Goal: Information Seeking & Learning: Learn about a topic

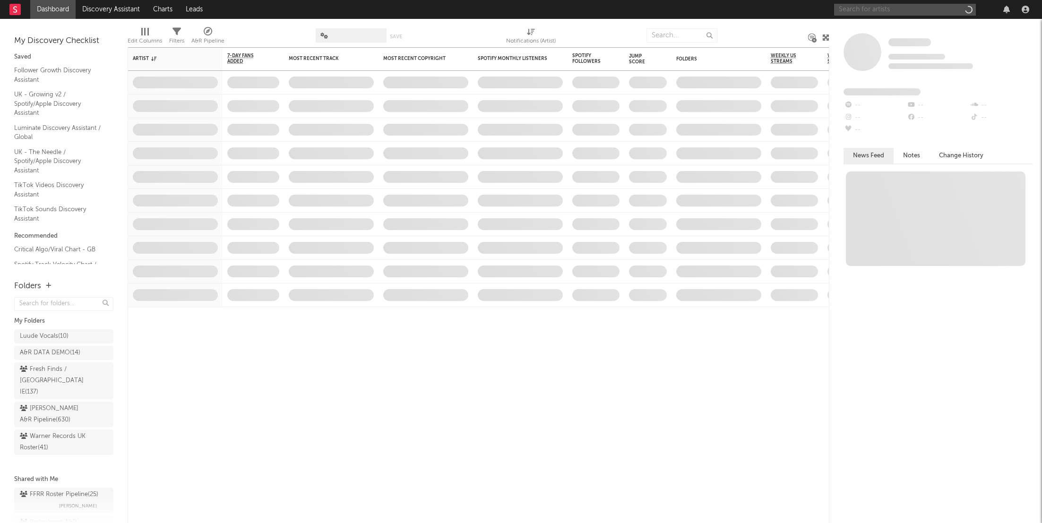
click at [881, 15] on div at bounding box center [905, 10] width 142 height 12
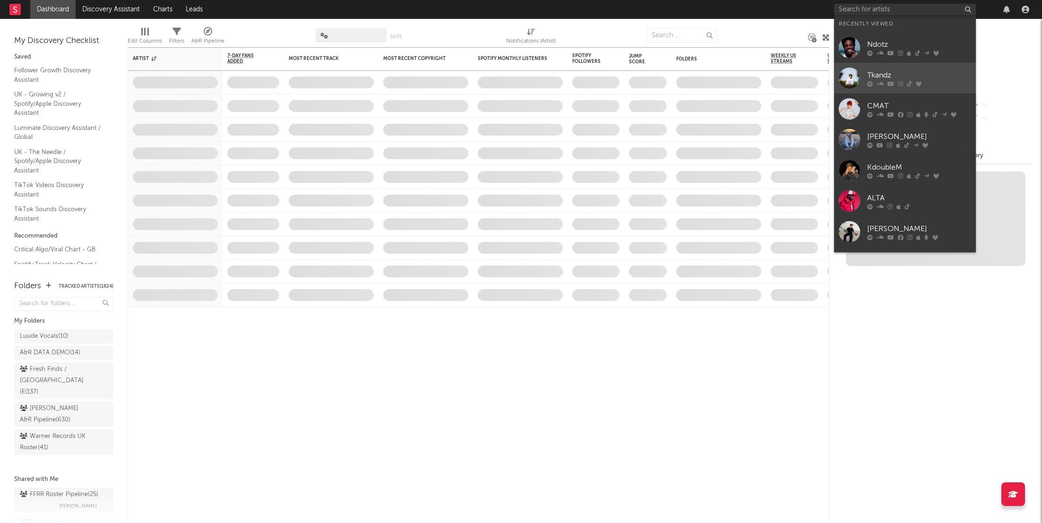
click at [882, 90] on link "Tkandz" at bounding box center [905, 78] width 142 height 31
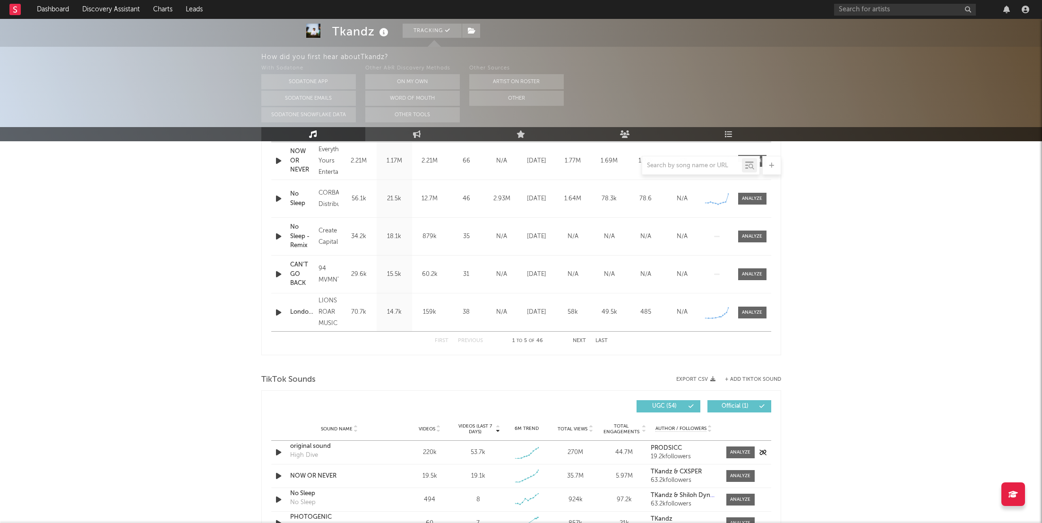
select select "6m"
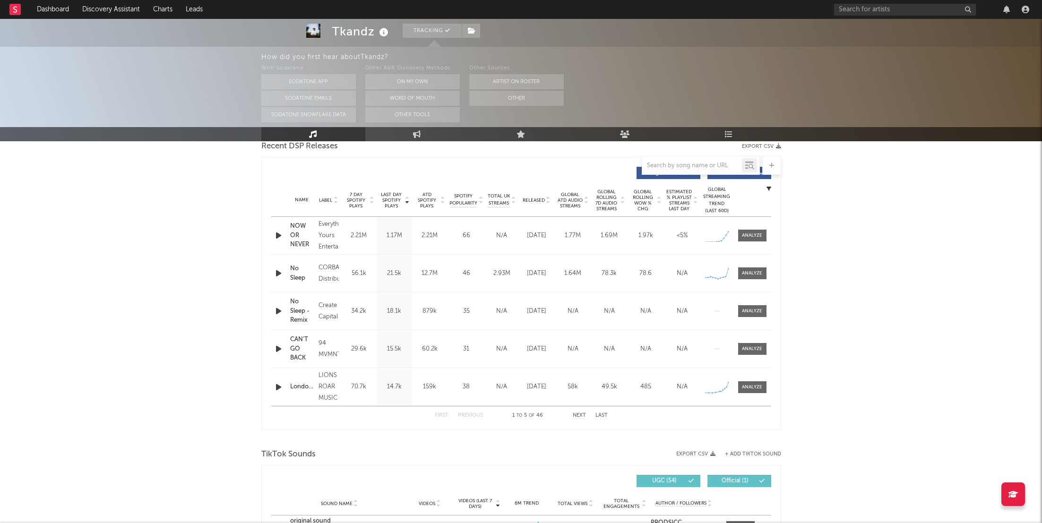
scroll to position [414, 0]
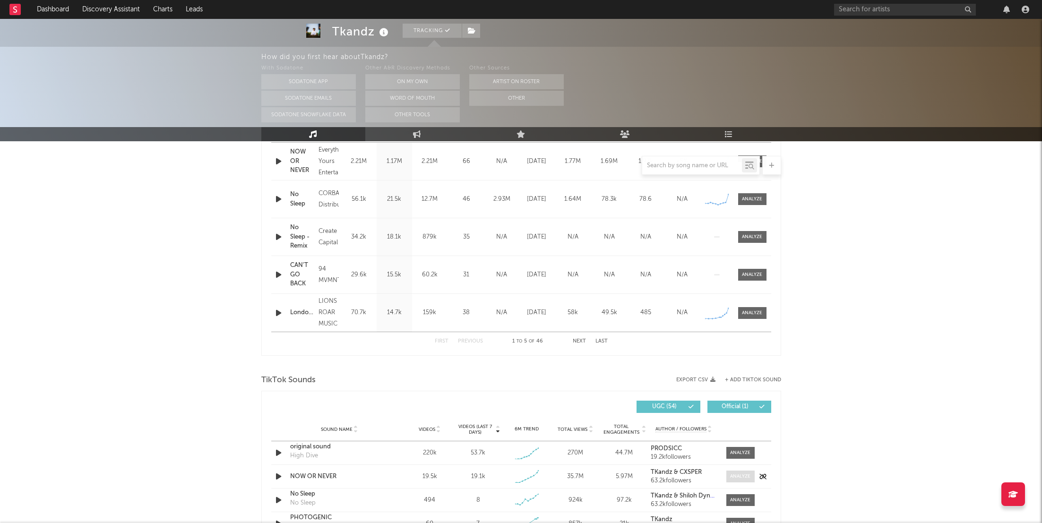
click at [742, 473] on div at bounding box center [740, 476] width 20 height 7
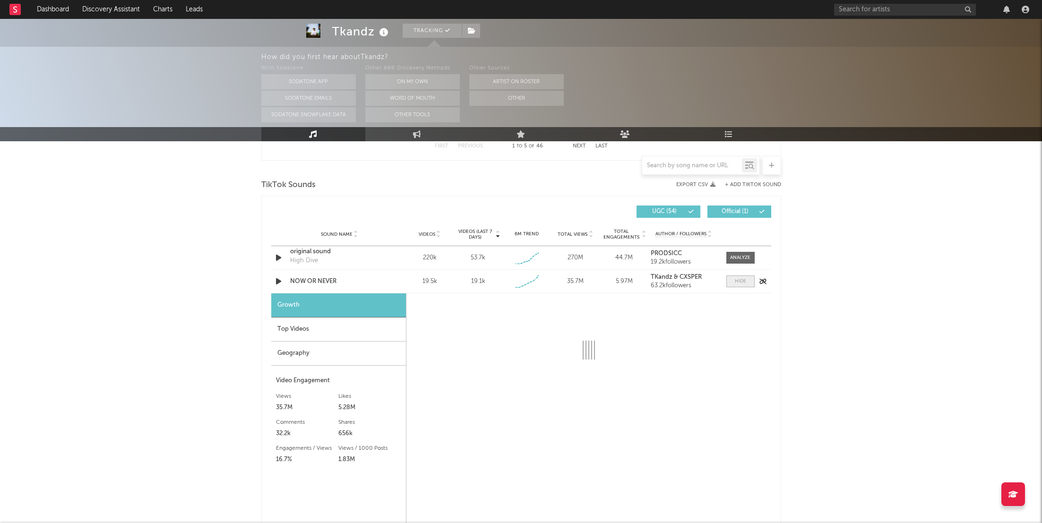
select select "1w"
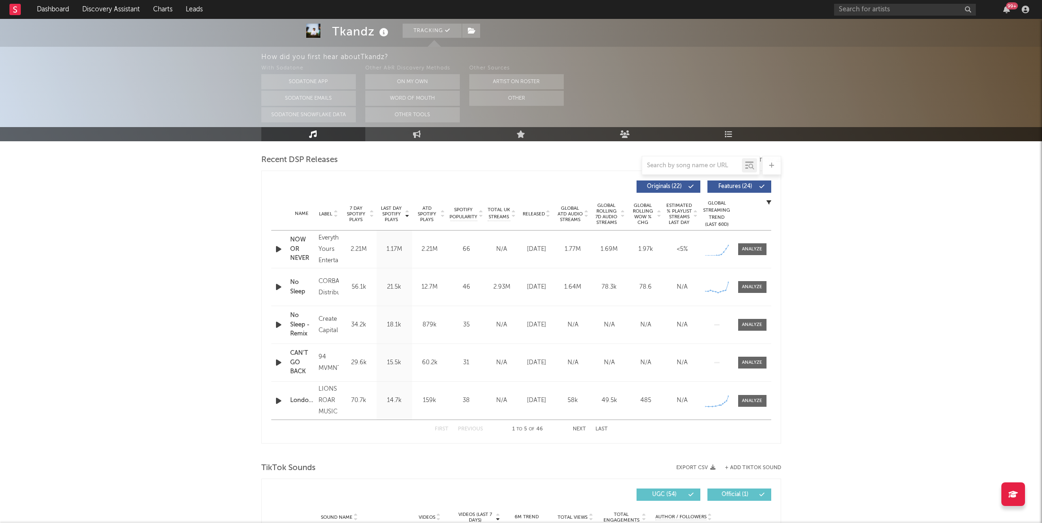
scroll to position [351, 0]
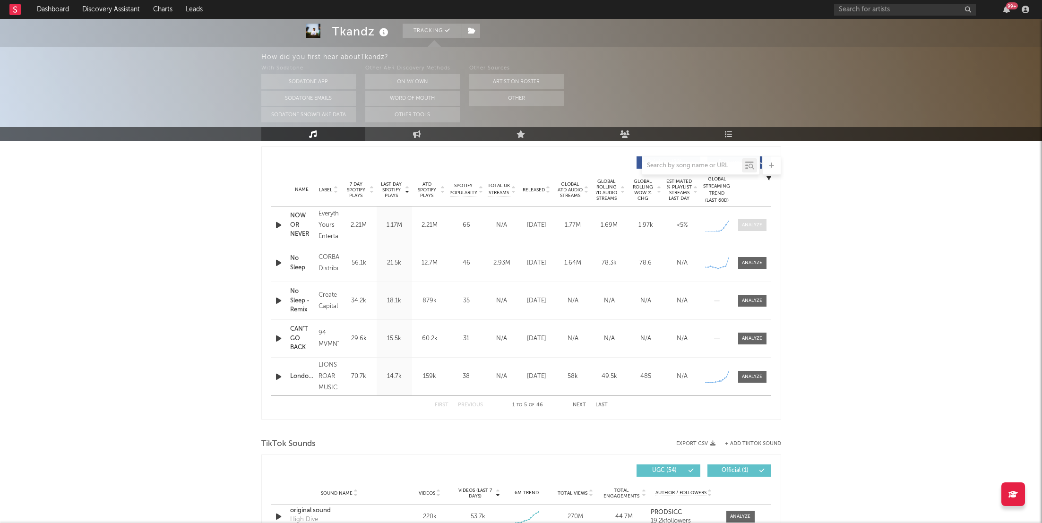
click at [758, 220] on span at bounding box center [752, 225] width 28 height 12
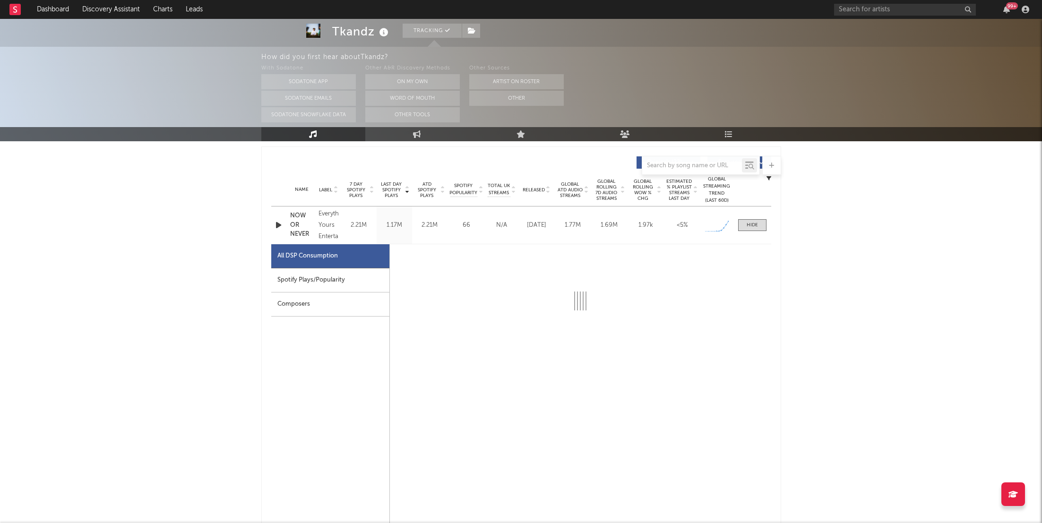
select select "1w"
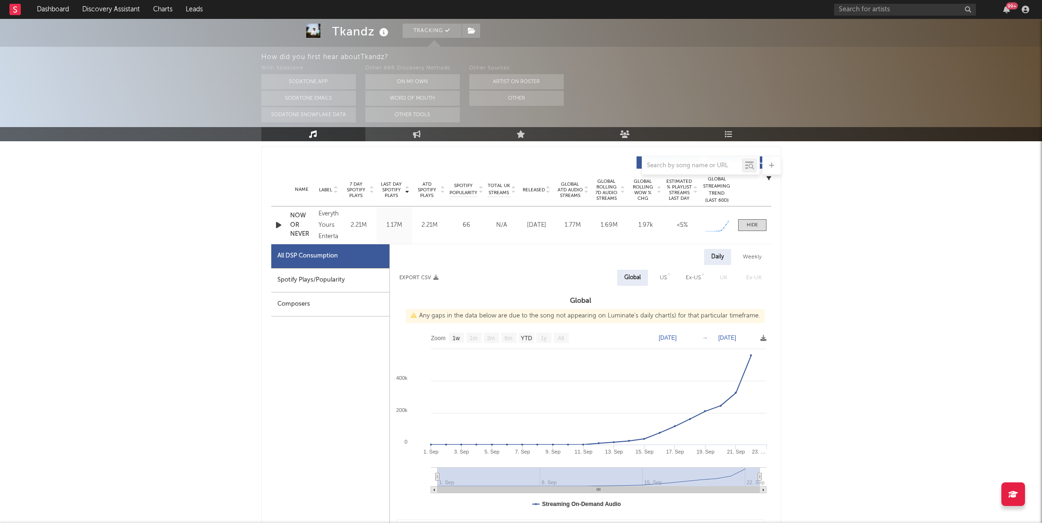
click at [308, 275] on div "Spotify Plays/Popularity" at bounding box center [330, 280] width 118 height 24
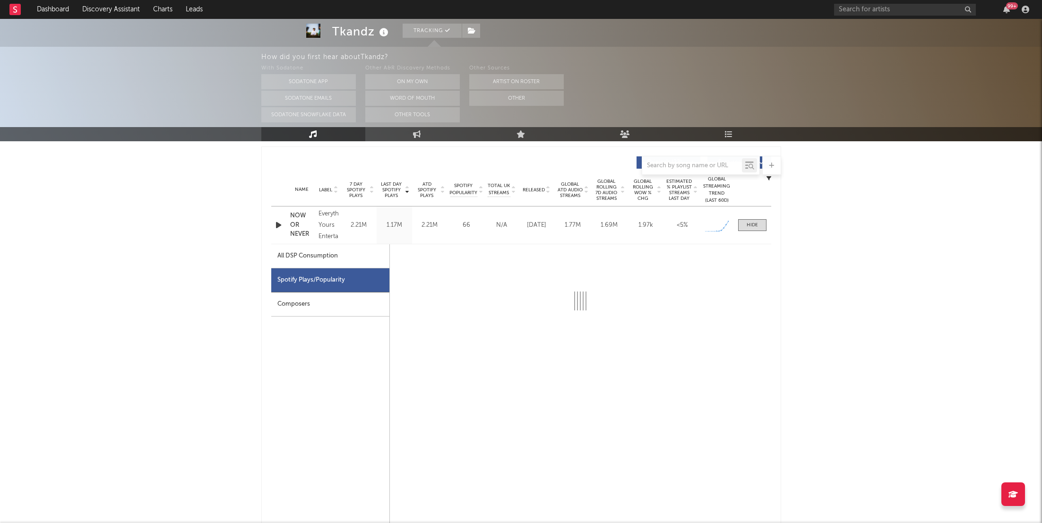
select select "1w"
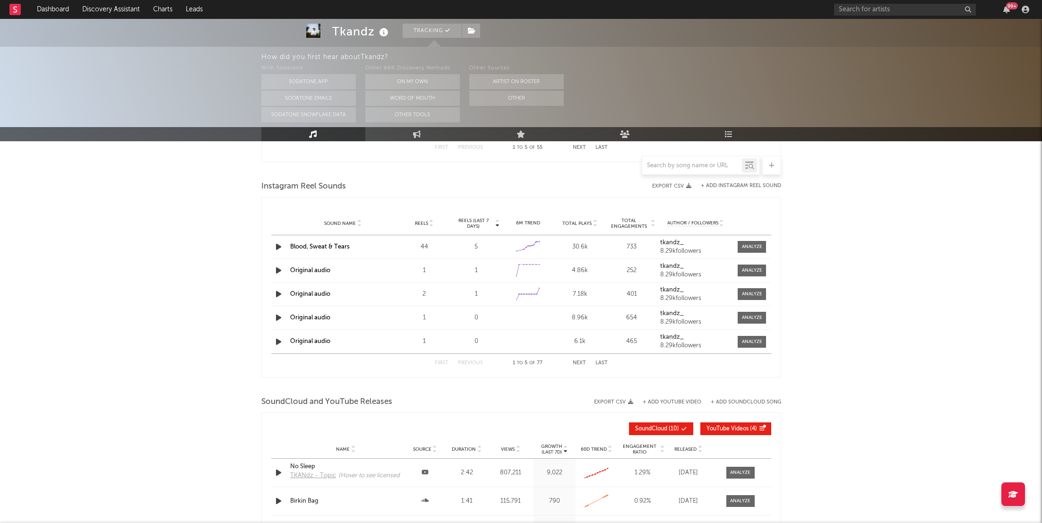
scroll to position [1682, 0]
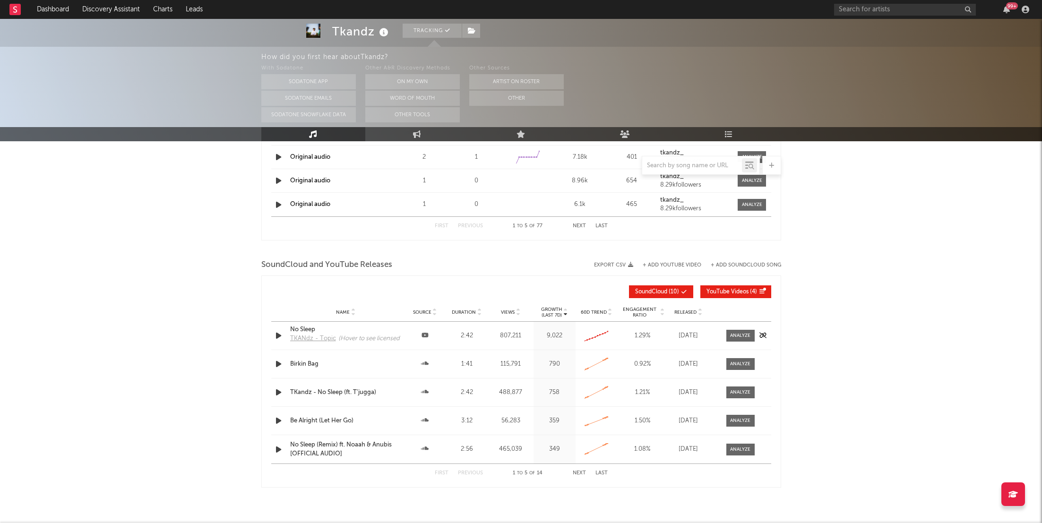
click at [739, 126] on div "How did you first hear about Tkandz ? With Sodatone Sodatone App Sodatone Email…" at bounding box center [651, 87] width 781 height 80
click at [738, 130] on link "Playlists/Charts" at bounding box center [729, 134] width 104 height 14
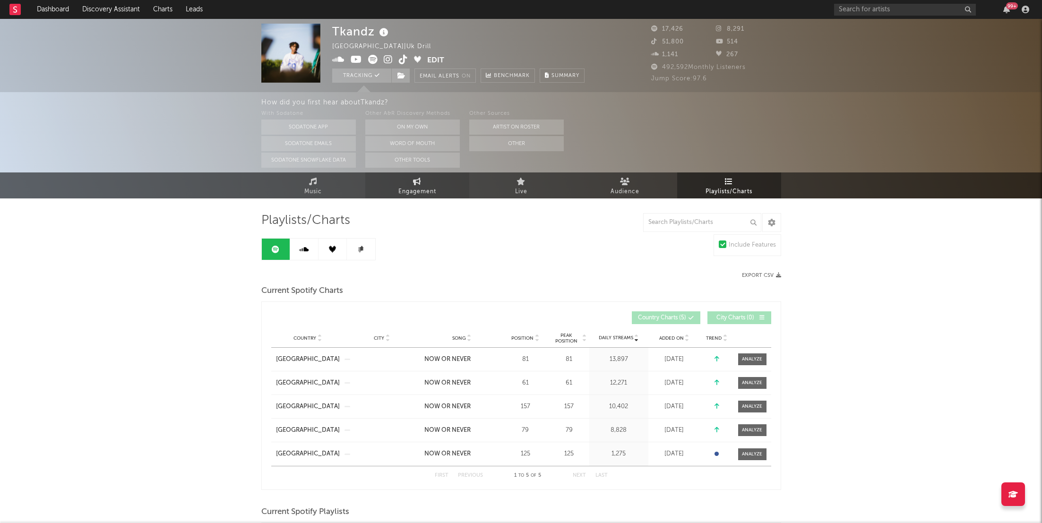
click at [419, 190] on span "Engagement" at bounding box center [417, 191] width 38 height 11
select select "1w"
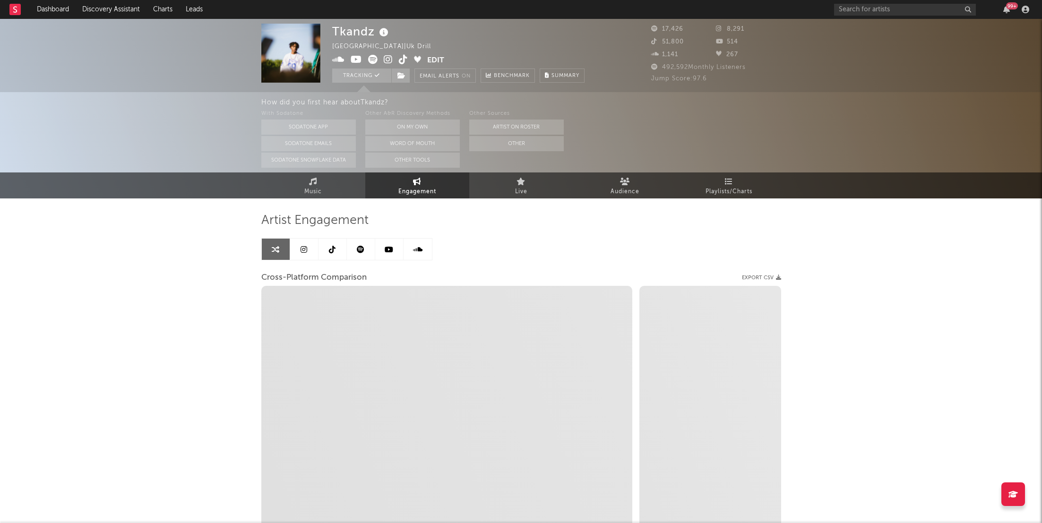
select select "1m"
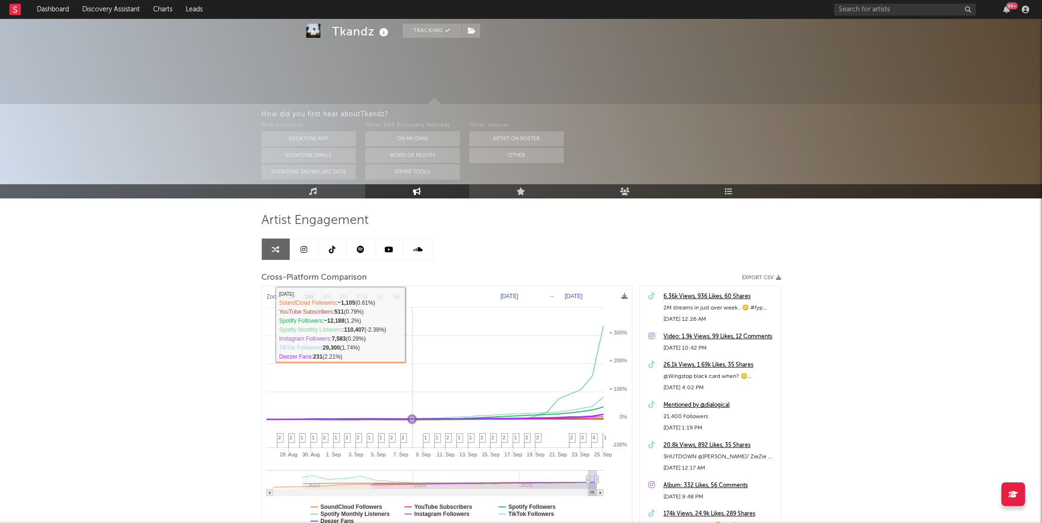
scroll to position [77, 0]
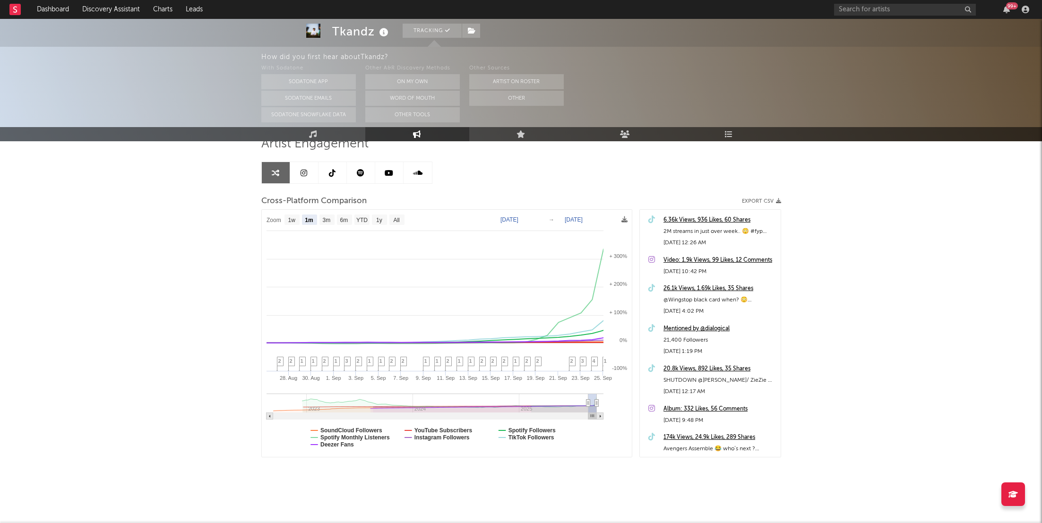
click at [731, 216] on div "6.36k Views, 936 Likes, 60 Shares" at bounding box center [719, 219] width 112 height 11
